Goal: Information Seeking & Learning: Check status

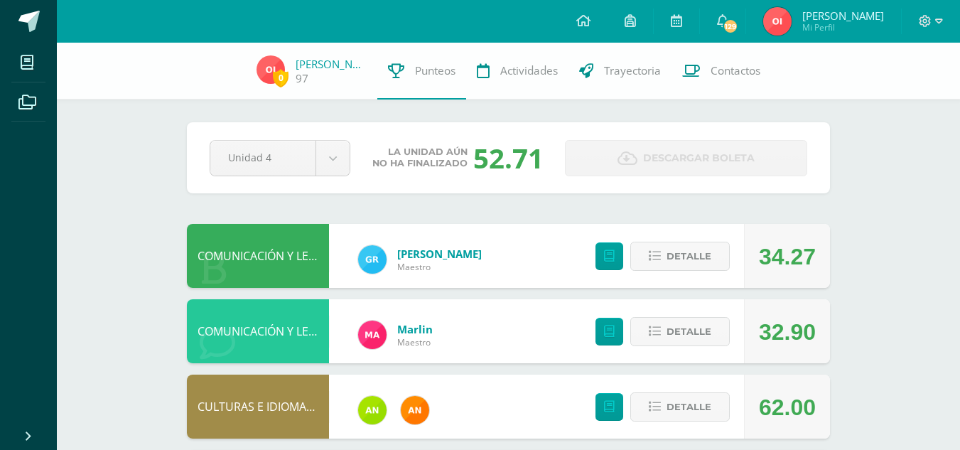
scroll to position [109, 0]
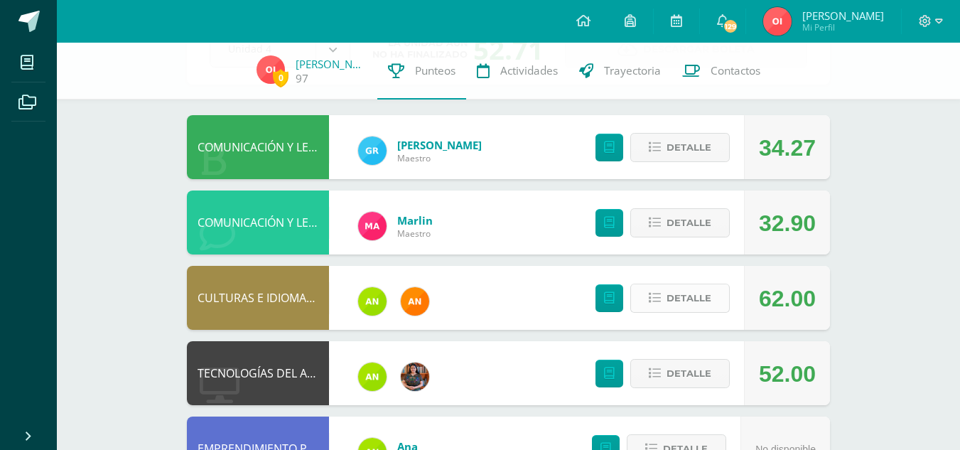
click at [686, 301] on span "Detalle" at bounding box center [689, 298] width 45 height 26
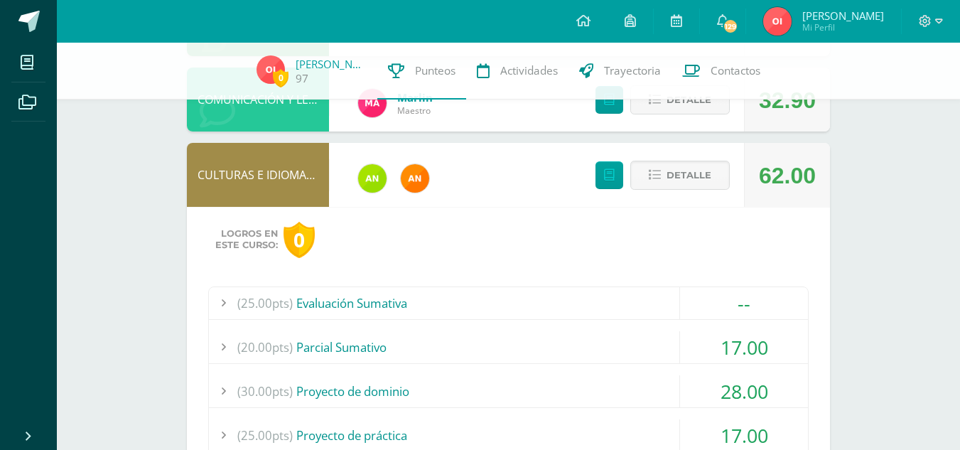
scroll to position [226, 0]
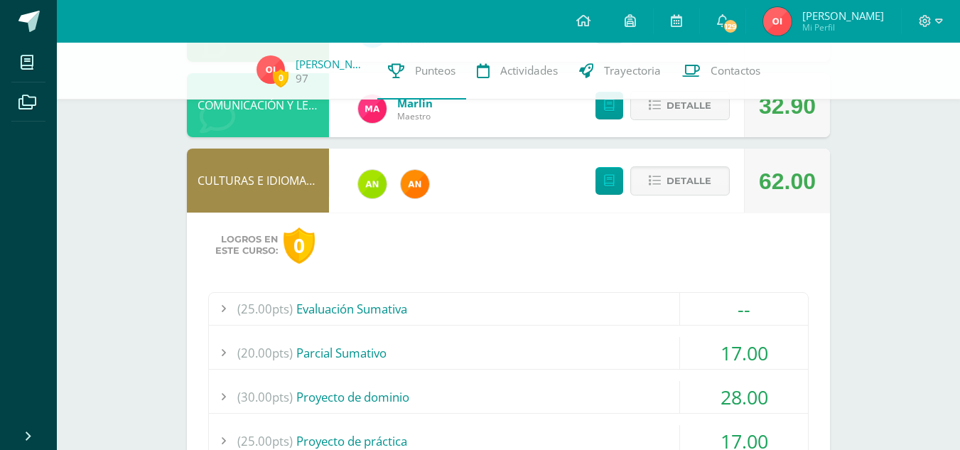
click at [485, 303] on div "(25.00pts) Evaluación Sumativa" at bounding box center [508, 309] width 599 height 32
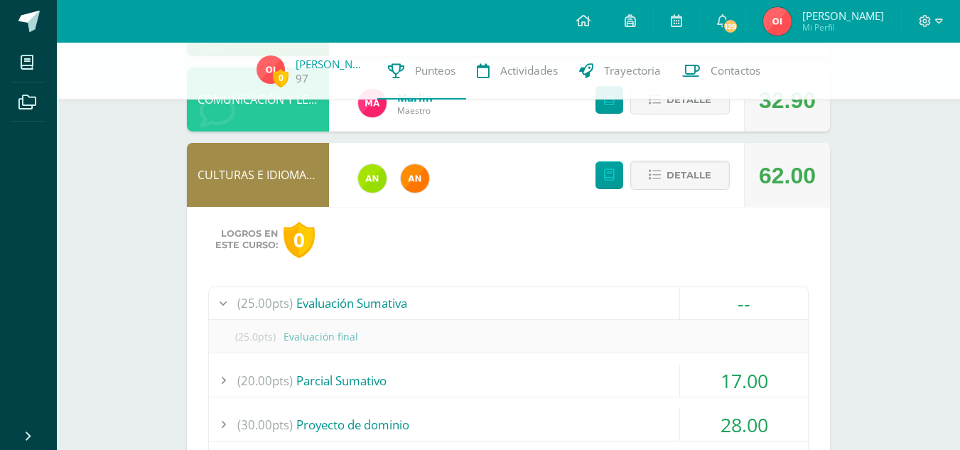
scroll to position [233, 0]
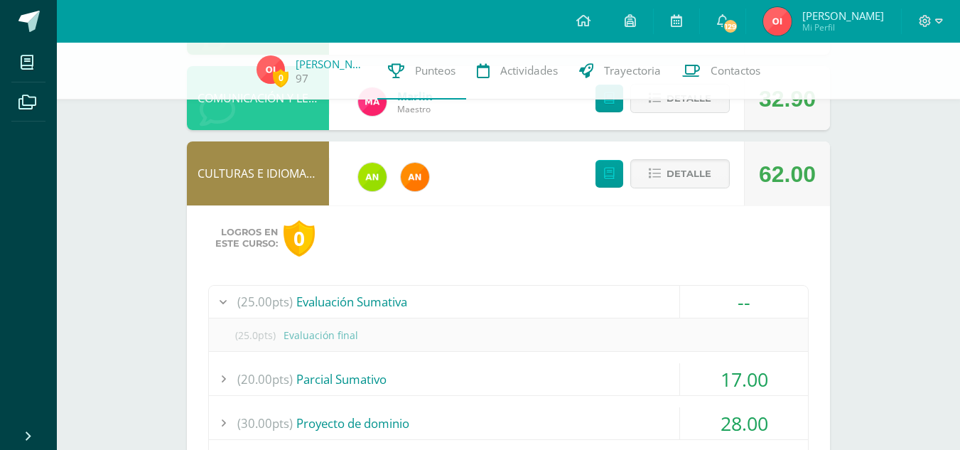
click at [485, 303] on div "(25.00pts) Evaluación Sumativa" at bounding box center [508, 302] width 599 height 32
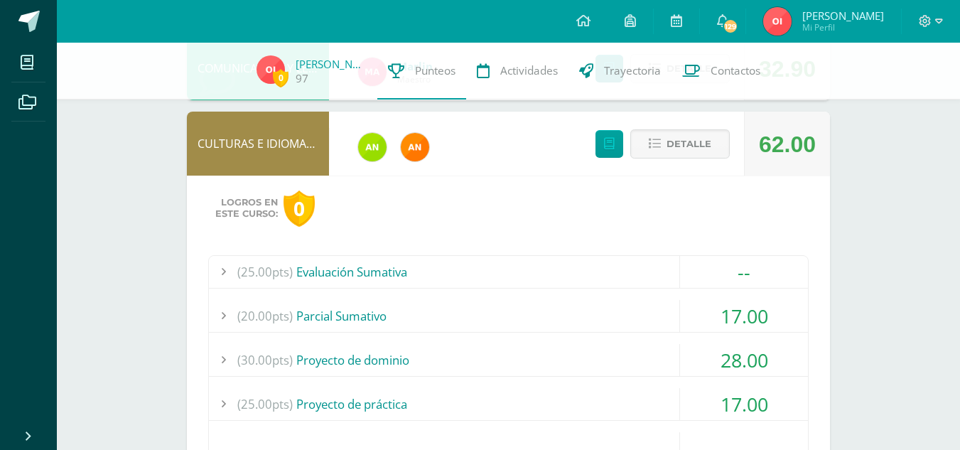
scroll to position [266, 0]
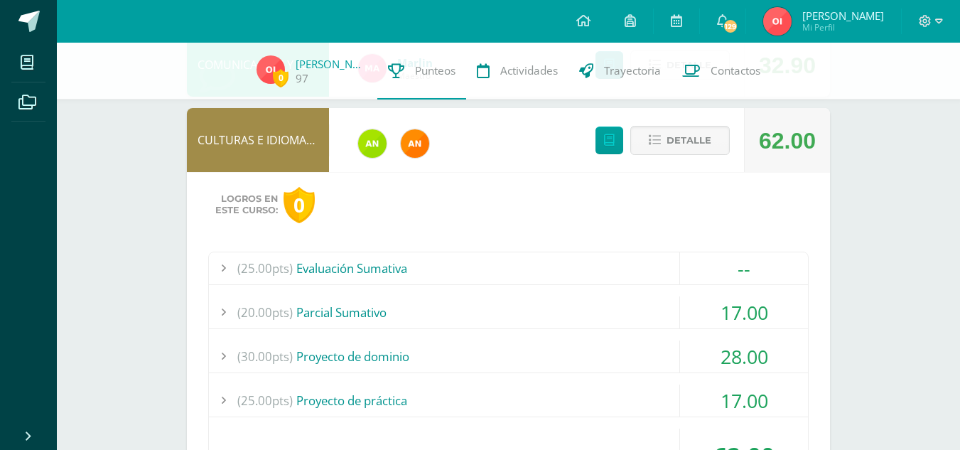
click at [485, 303] on div "(20.00pts) [GEOGRAPHIC_DATA]" at bounding box center [508, 312] width 599 height 32
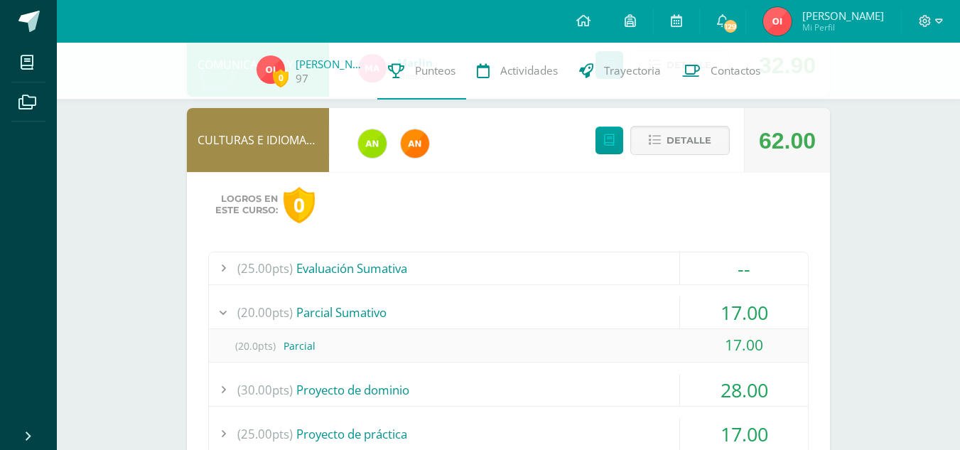
click at [485, 303] on div "(20.00pts) [GEOGRAPHIC_DATA]" at bounding box center [508, 312] width 599 height 32
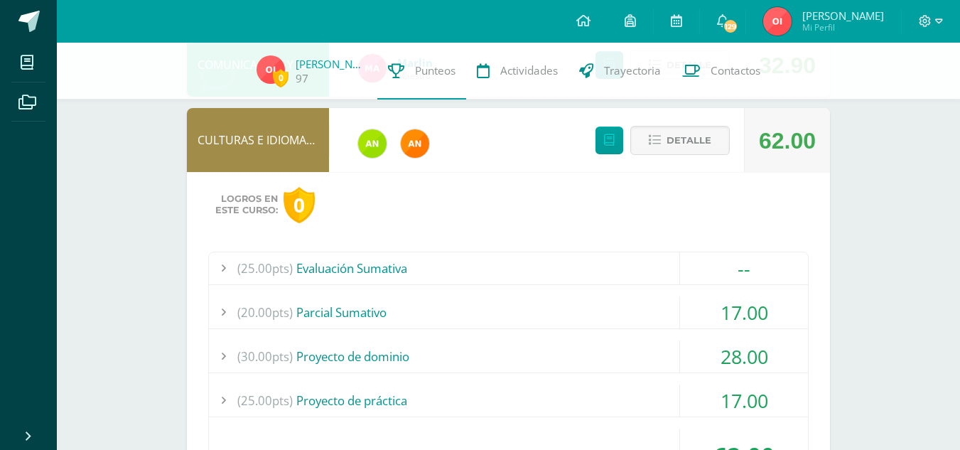
click at [482, 352] on div "(30.00pts) Proyecto de dominio" at bounding box center [508, 356] width 599 height 32
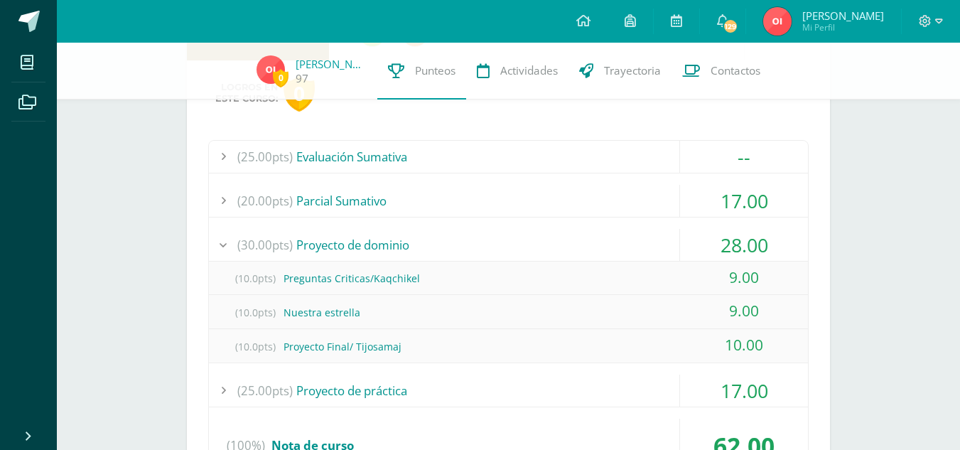
scroll to position [379, 0]
click at [506, 225] on div "(25.00pts) Evaluación Sumativa -- (25.0pts) Evaluación final" at bounding box center [508, 311] width 600 height 345
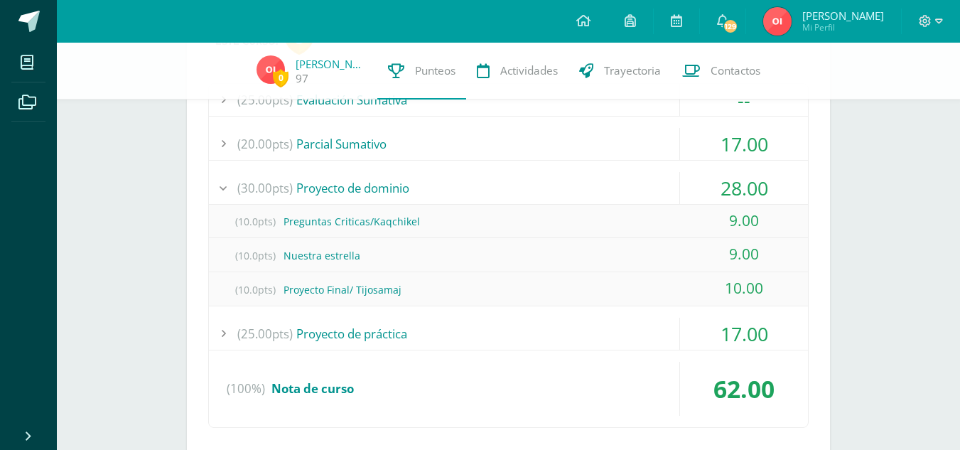
scroll to position [445, 0]
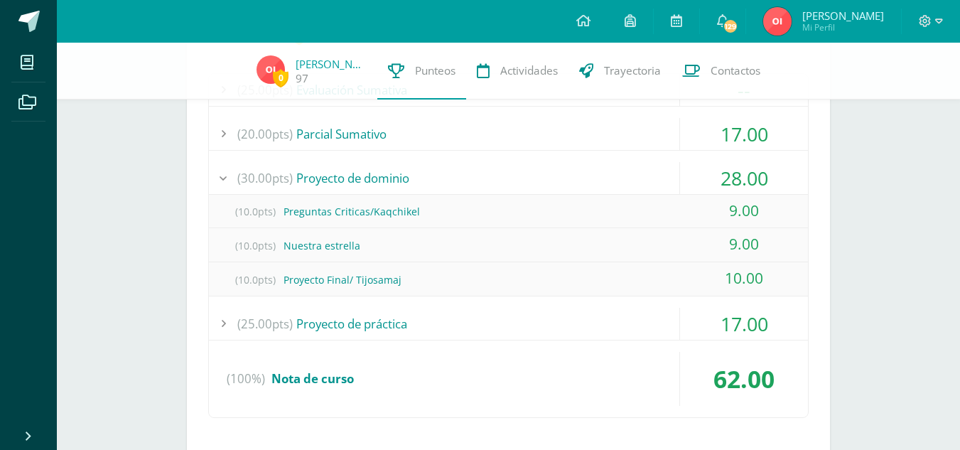
click at [529, 311] on div "(25.00pts) Proyecto de práctica" at bounding box center [508, 324] width 599 height 32
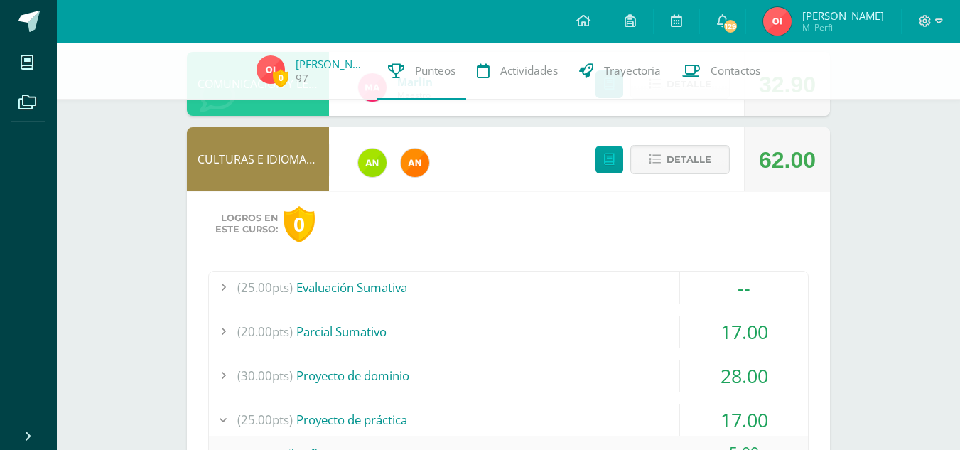
scroll to position [248, 0]
click at [619, 277] on div "(25.00pts) Evaluación Sumativa" at bounding box center [508, 287] width 599 height 32
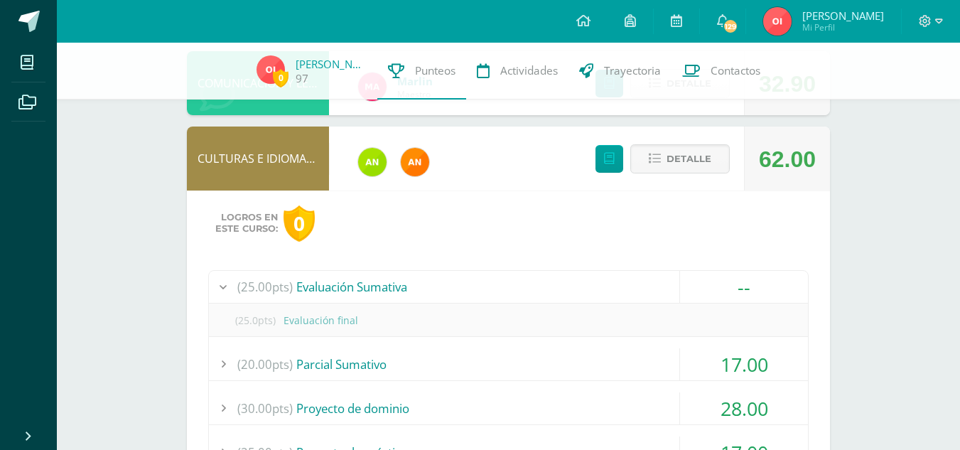
click at [619, 277] on div "(25.00pts) Evaluación Sumativa" at bounding box center [508, 287] width 599 height 32
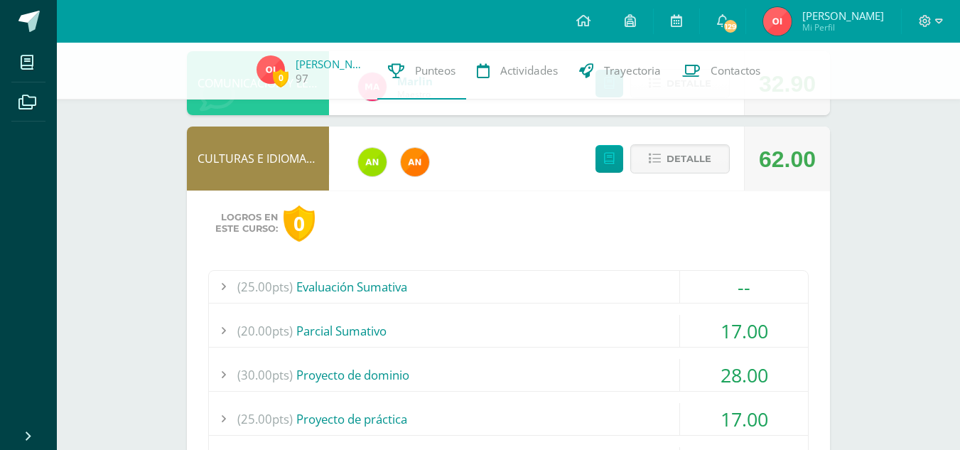
click at [514, 152] on div "CULTURAS E IDIOMAS MAYAS, GARÍFUNA O XINCA 62.00 [GEOGRAPHIC_DATA] Logros en es…" at bounding box center [508, 339] width 643 height 426
click at [638, 160] on button "Detalle" at bounding box center [679, 158] width 99 height 29
